Goal: Task Accomplishment & Management: Complete application form

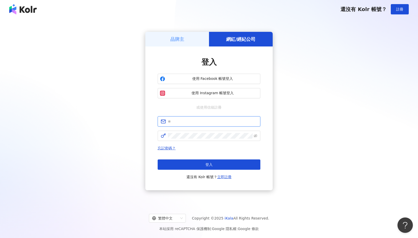
click at [179, 123] on input "text" at bounding box center [212, 122] width 89 height 6
type input "**********"
click at [196, 161] on button "登入" at bounding box center [209, 164] width 103 height 10
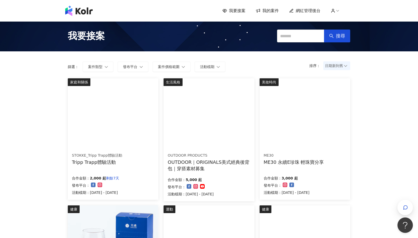
scroll to position [0, 0]
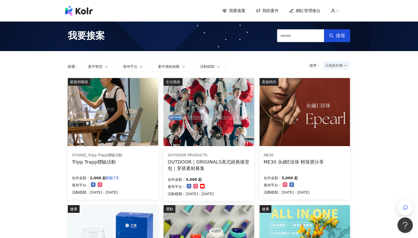
click at [201, 130] on img at bounding box center [208, 112] width 90 height 68
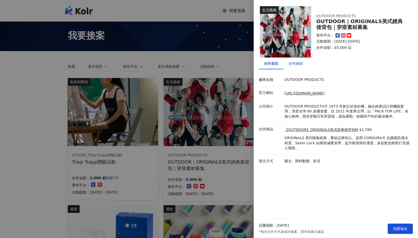
click at [296, 65] on div "合作細節" at bounding box center [295, 64] width 14 height 6
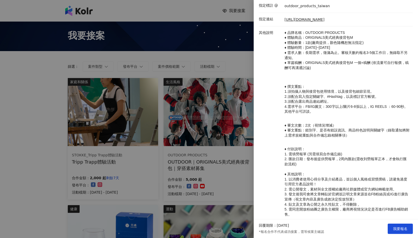
scroll to position [142, 0]
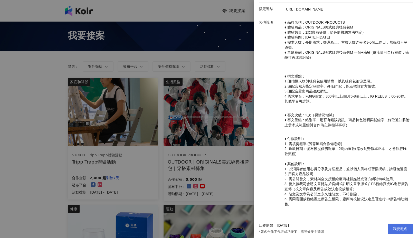
click at [395, 229] on span "我要報名" at bounding box center [400, 229] width 14 height 4
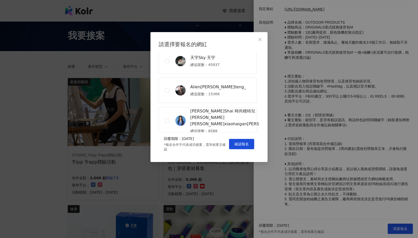
scroll to position [213, 0]
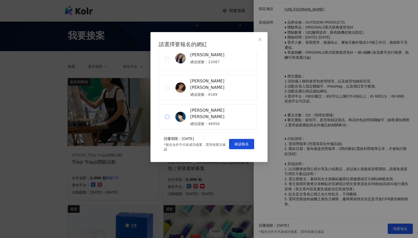
click at [173, 115] on label at bounding box center [167, 116] width 16 height 25
click at [242, 145] on span "確認報名" at bounding box center [241, 144] width 14 height 4
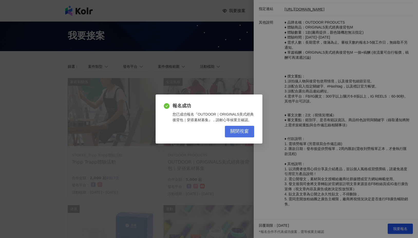
click at [241, 132] on span "關閉視窗" at bounding box center [239, 132] width 18 height 6
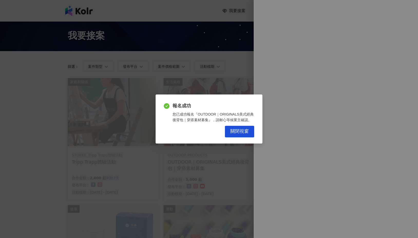
scroll to position [0, 0]
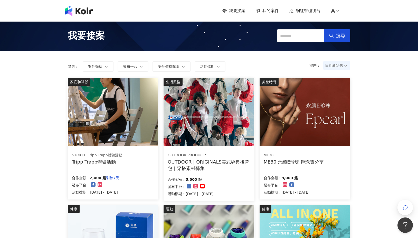
click at [316, 161] on div "ME30 永續E珍珠 輕珠寶分享" at bounding box center [293, 162] width 60 height 6
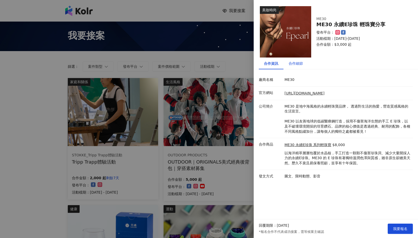
click at [297, 65] on div "合作細節" at bounding box center [295, 64] width 14 height 6
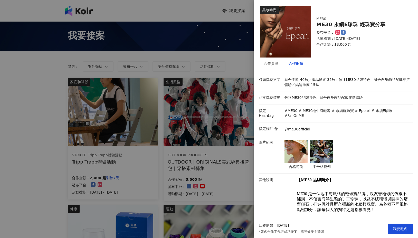
click at [214, 73] on div at bounding box center [209, 119] width 418 height 238
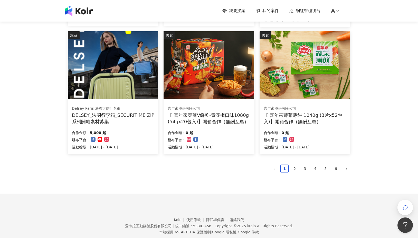
scroll to position [313, 0]
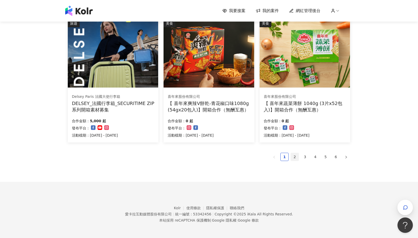
click at [295, 157] on link "2" at bounding box center [295, 157] width 8 height 8
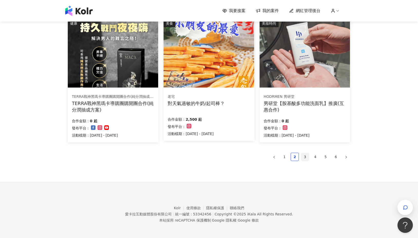
click at [302, 158] on link "3" at bounding box center [305, 157] width 8 height 8
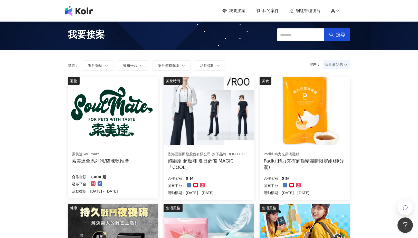
scroll to position [0, 0]
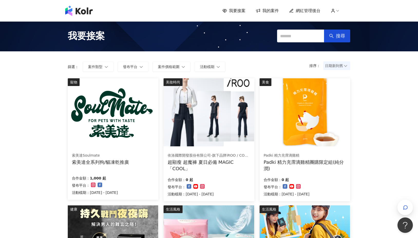
click at [93, 37] on span "我要接案" at bounding box center [86, 36] width 37 height 13
click at [76, 40] on span "我要接案" at bounding box center [86, 36] width 37 height 13
click at [87, 14] on img at bounding box center [78, 11] width 27 height 10
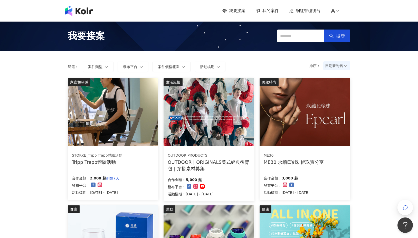
click at [214, 138] on img at bounding box center [208, 112] width 90 height 68
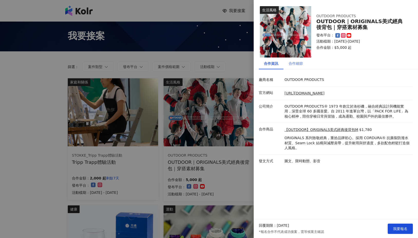
click at [296, 66] on div "合作細節" at bounding box center [295, 63] width 25 height 12
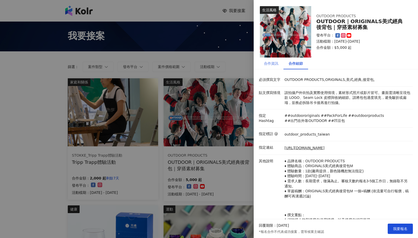
click at [278, 65] on div "合作資訊" at bounding box center [271, 63] width 25 height 12
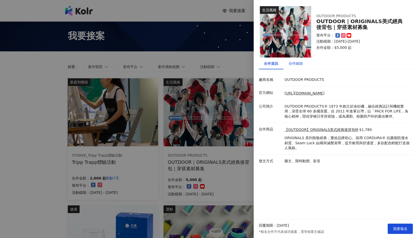
click at [292, 65] on div "合作細節" at bounding box center [295, 64] width 14 height 6
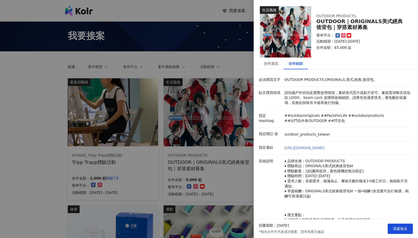
click at [303, 147] on link "[URL][DOMAIN_NAME]" at bounding box center [304, 147] width 40 height 5
click at [188, 15] on div at bounding box center [209, 119] width 418 height 238
